Goal: Navigation & Orientation: Find specific page/section

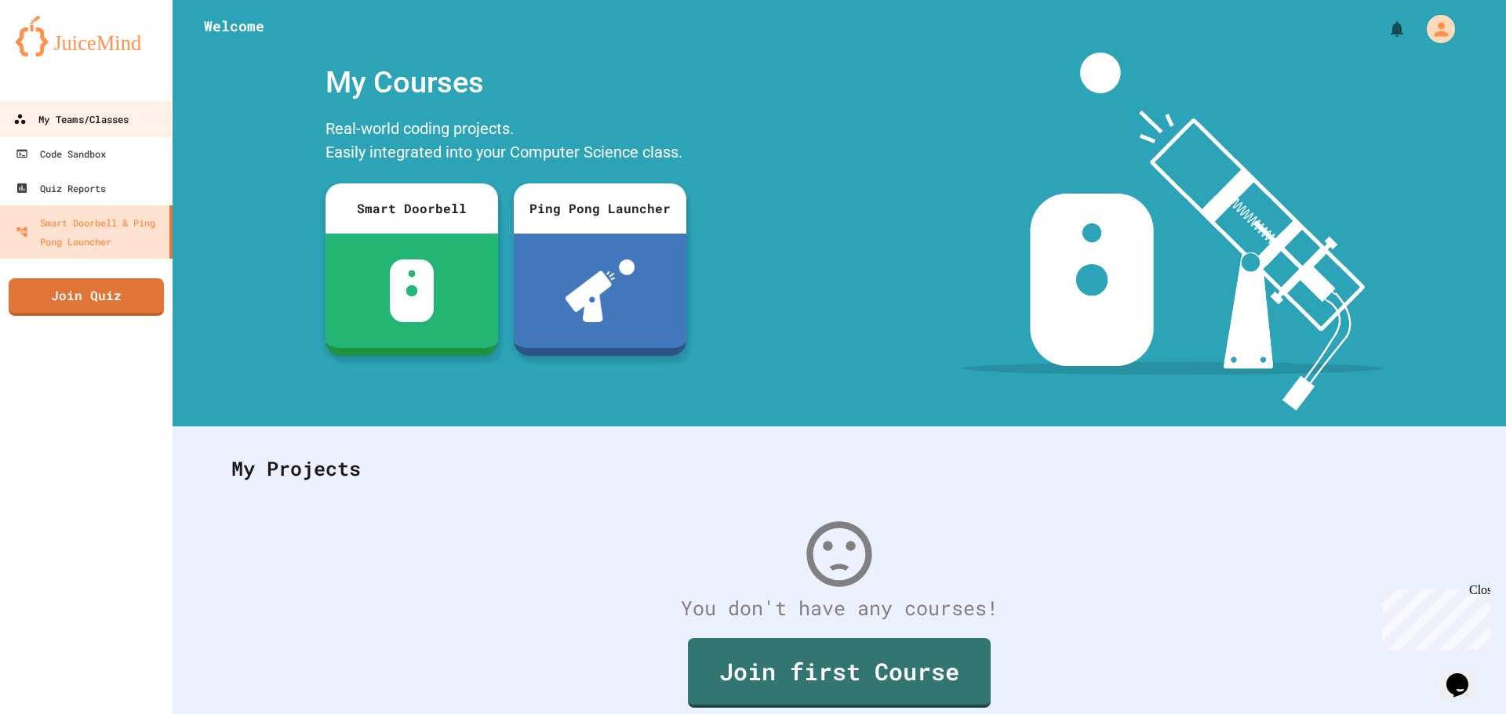
click at [87, 117] on div "My Teams/Classes" at bounding box center [70, 120] width 115 height 20
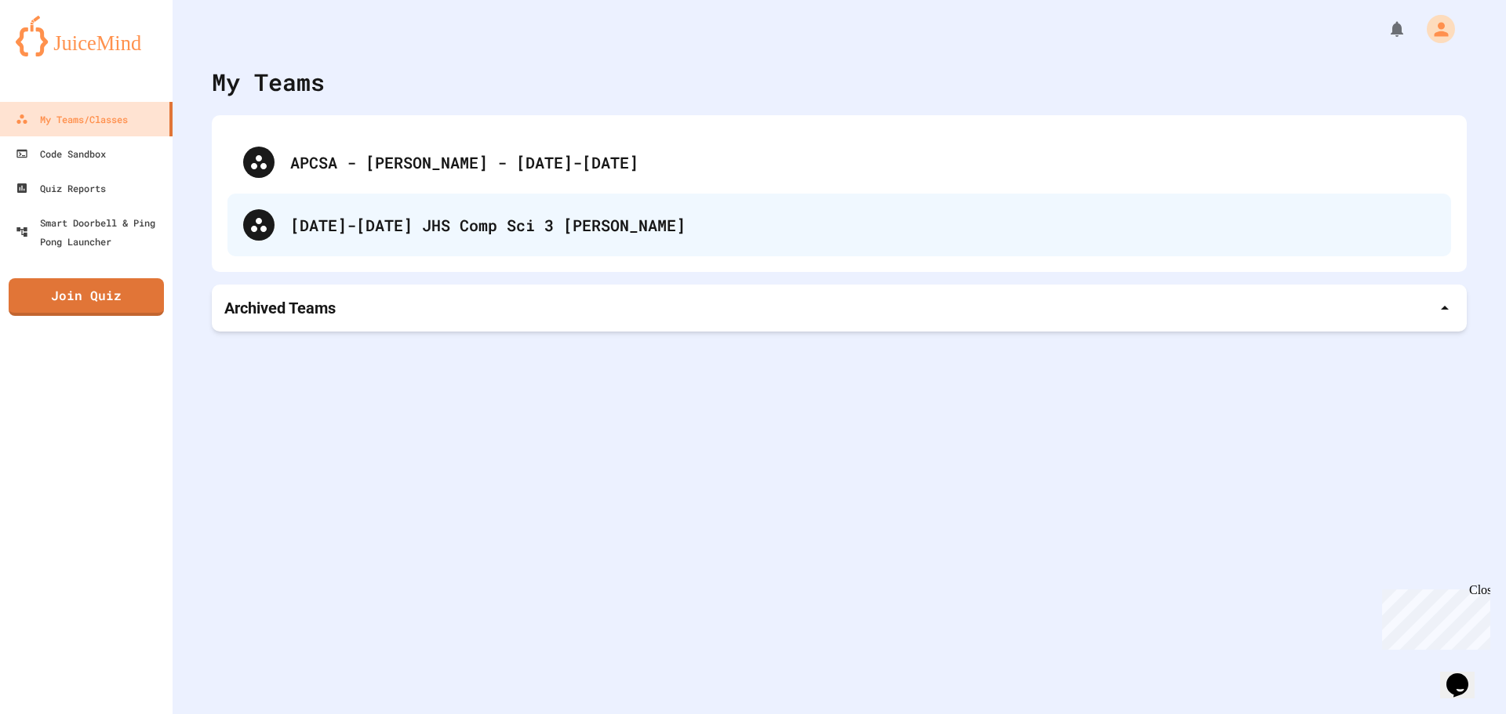
click at [519, 224] on div "[DATE]-[DATE] JHS Comp Sci 3 [PERSON_NAME]" at bounding box center [862, 225] width 1145 height 24
